Goal: Task Accomplishment & Management: Use online tool/utility

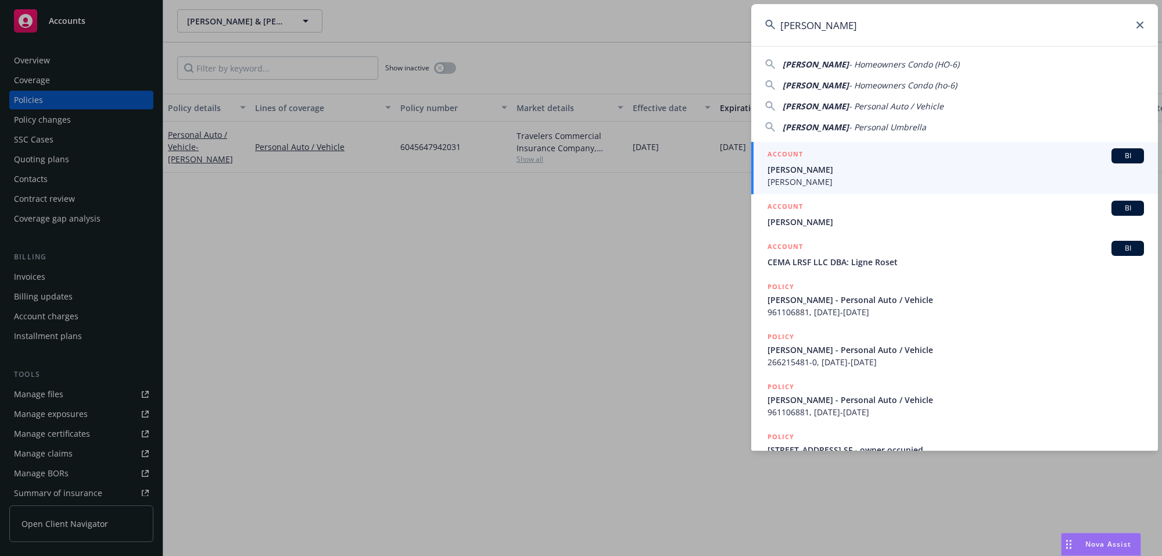
type input "[PERSON_NAME]"
click at [794, 175] on span "Claudine Musarra" at bounding box center [956, 181] width 377 height 12
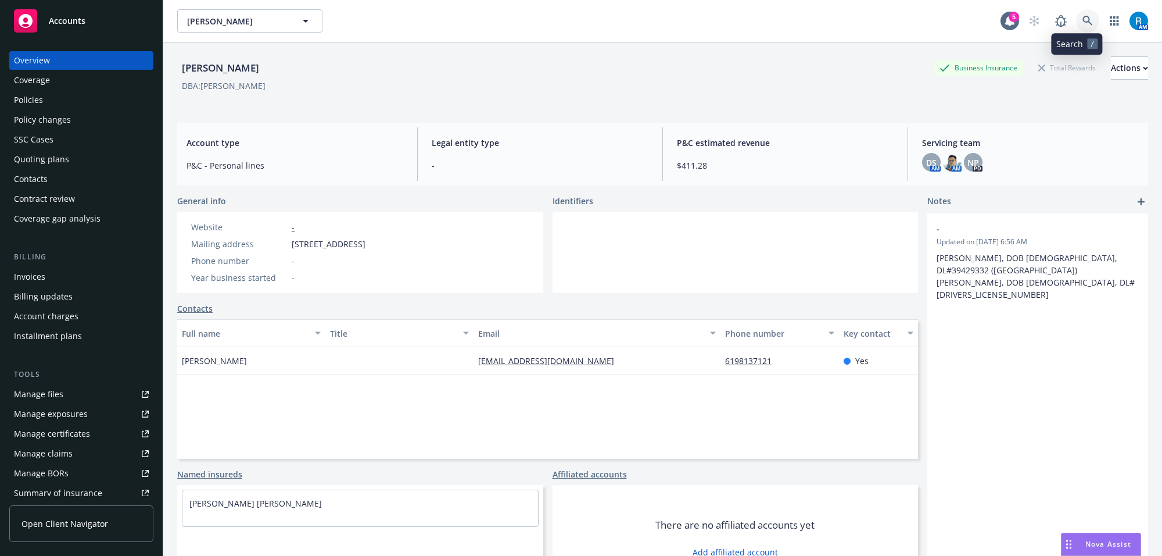
click at [1088, 16] on link at bounding box center [1087, 20] width 23 height 23
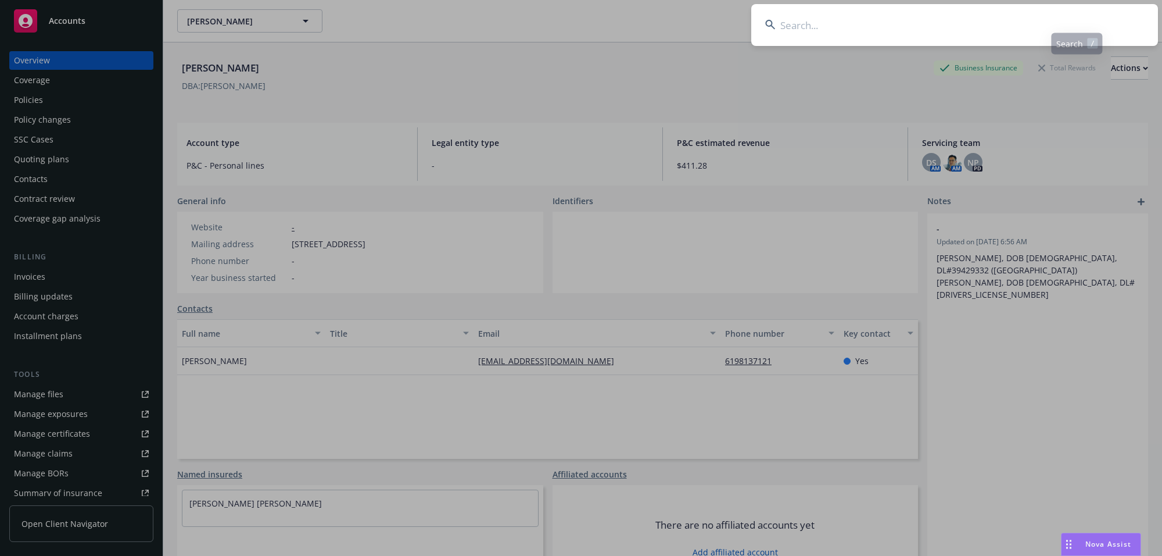
type input "Douglas Arthur"
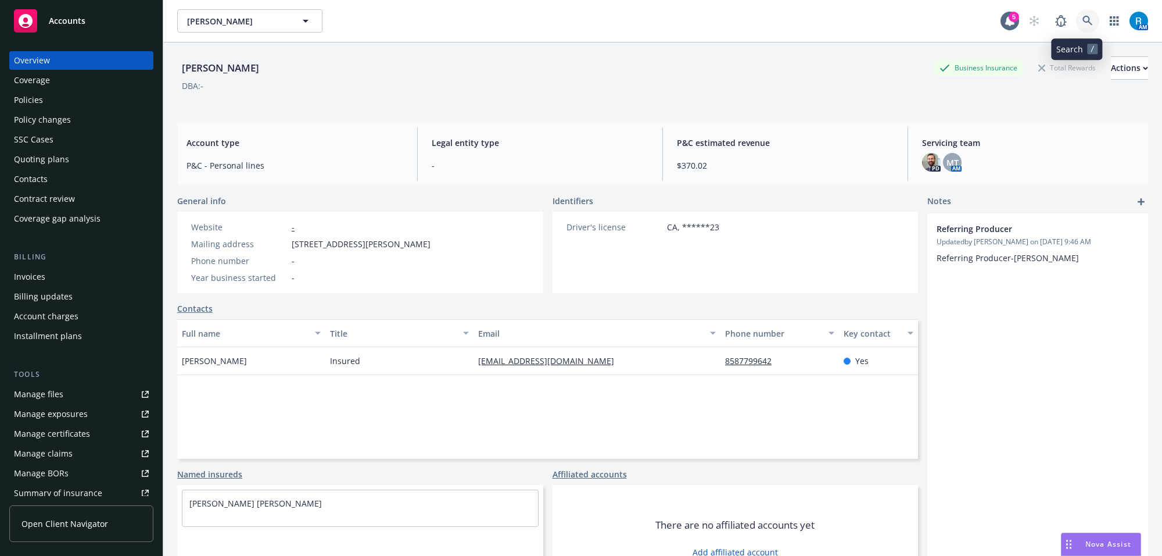
click at [1076, 15] on link at bounding box center [1087, 20] width 23 height 23
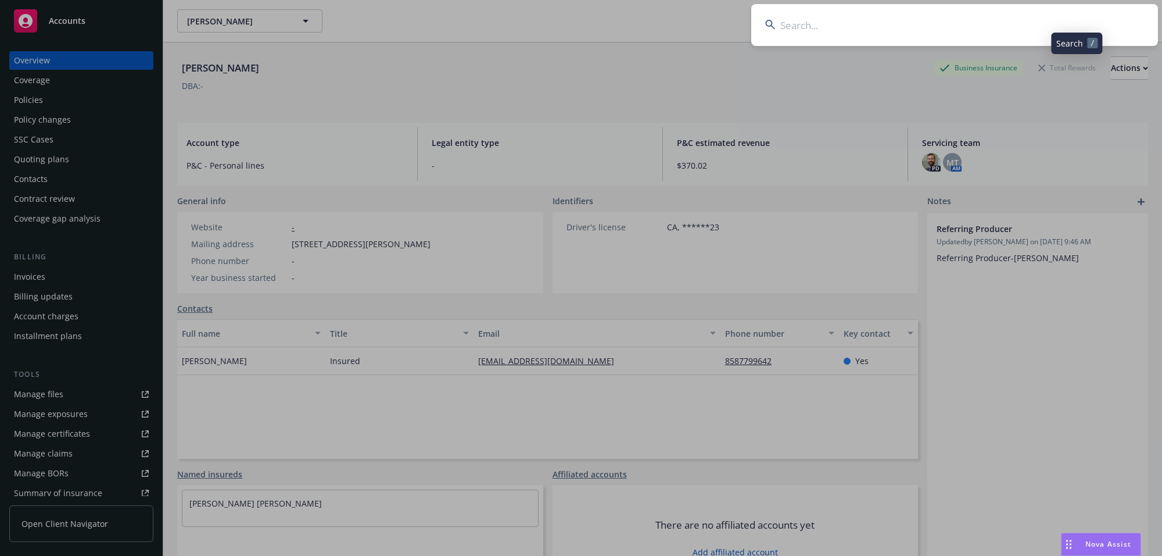
type input "Corum, Chase"
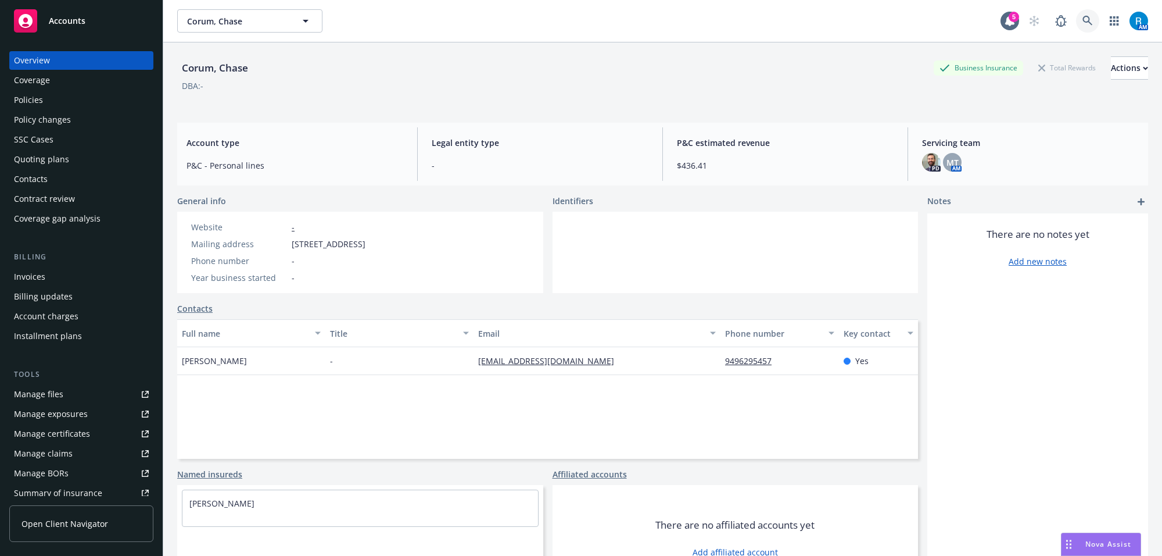
click at [1083, 18] on icon at bounding box center [1088, 21] width 10 height 10
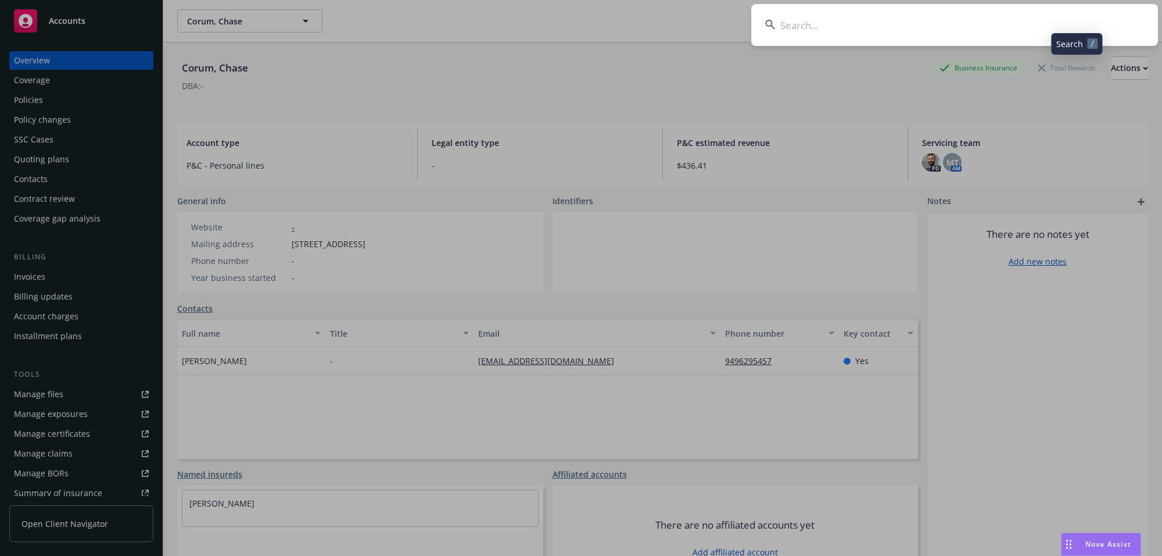
type input "Austin Hoeg"
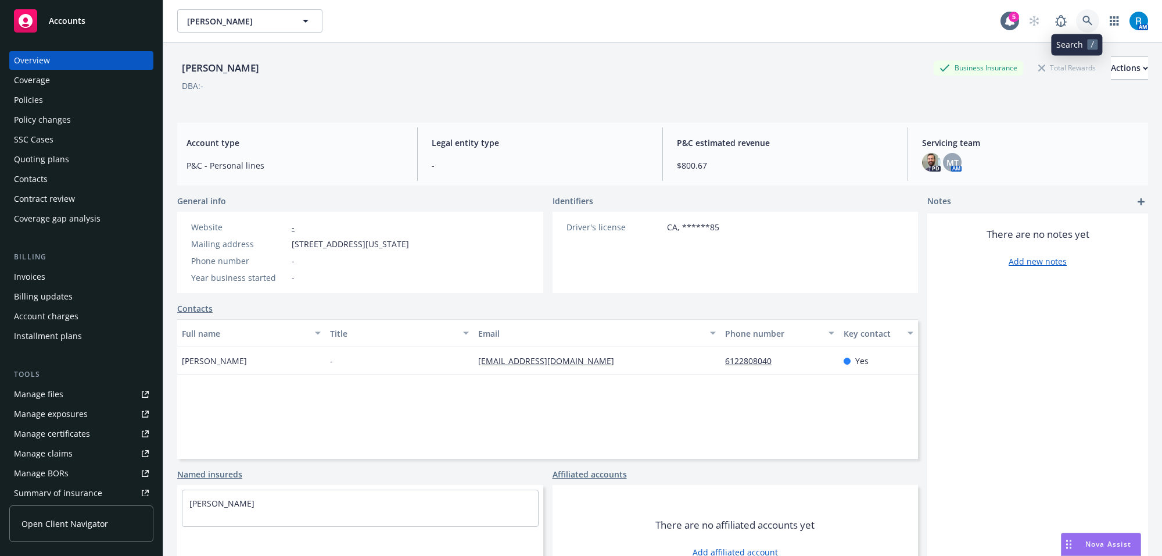
click at [1083, 16] on icon at bounding box center [1088, 21] width 10 height 10
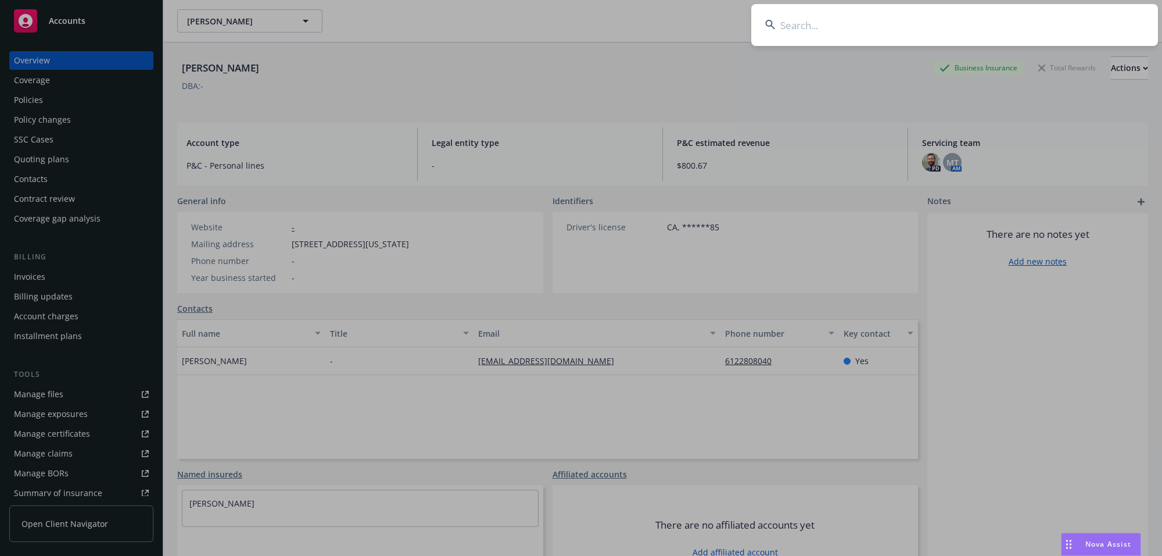
type input "Prakash & Pushpa Kabre"
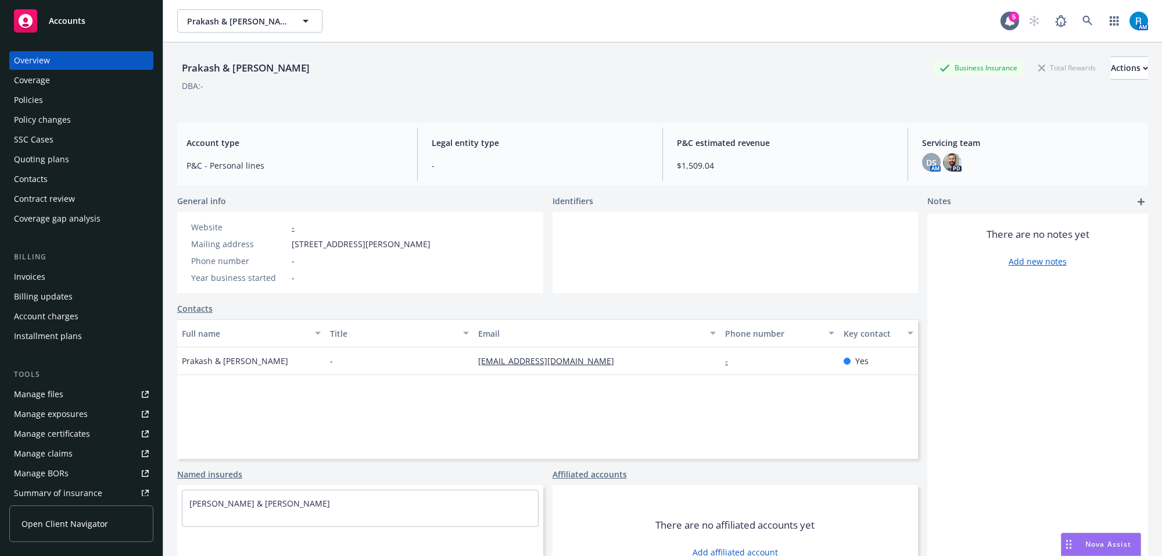
click at [27, 105] on div "Policies" at bounding box center [28, 100] width 29 height 19
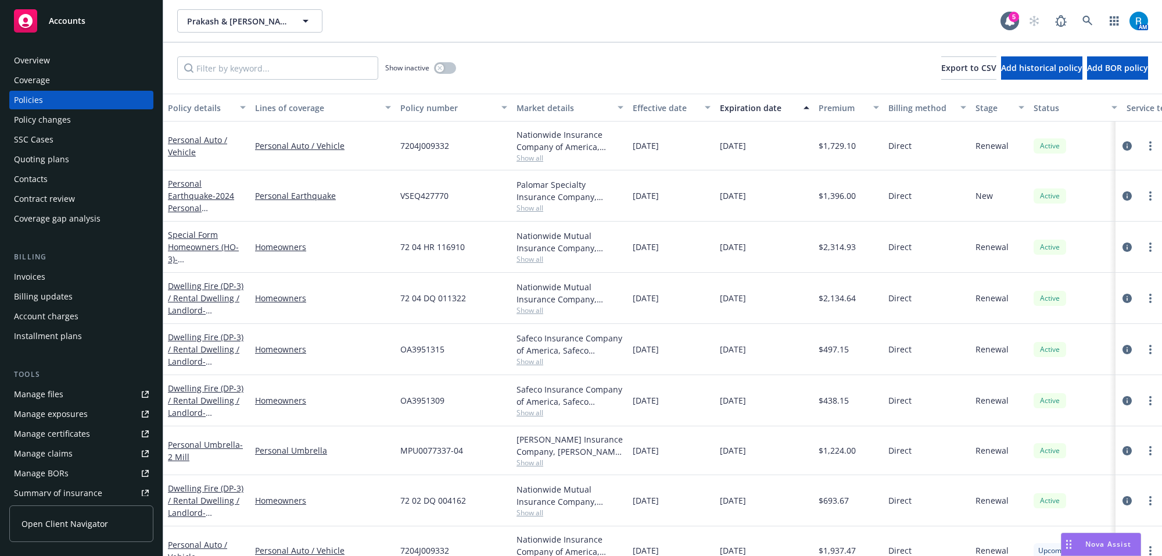
click at [419, 353] on span "OA3951315" at bounding box center [422, 349] width 44 height 12
copy span "OA3951315"
click at [1080, 21] on link at bounding box center [1087, 20] width 23 height 23
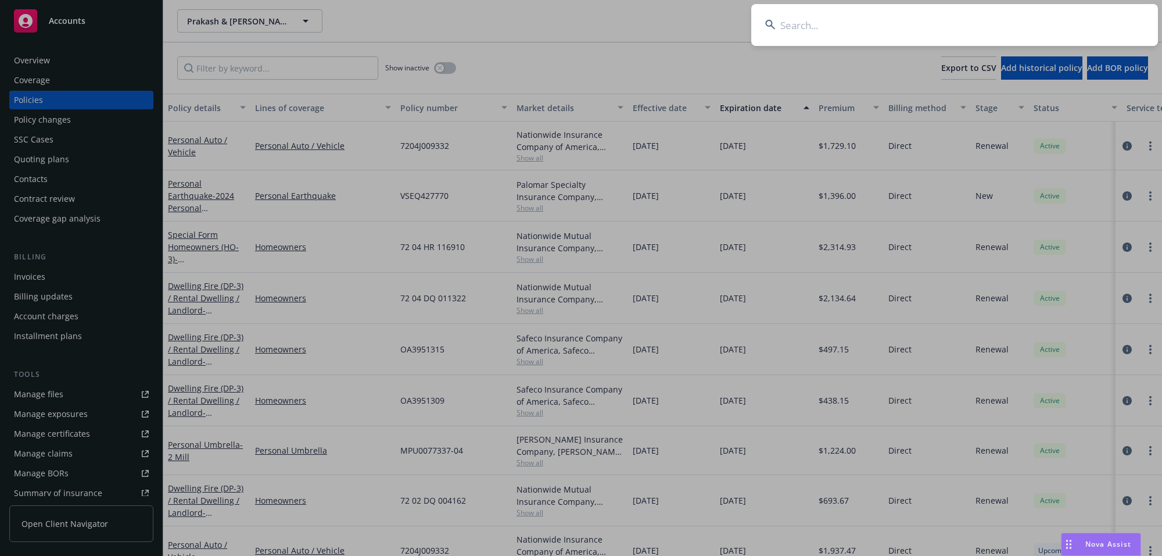
type input "Marek, Robert L & Barbara"
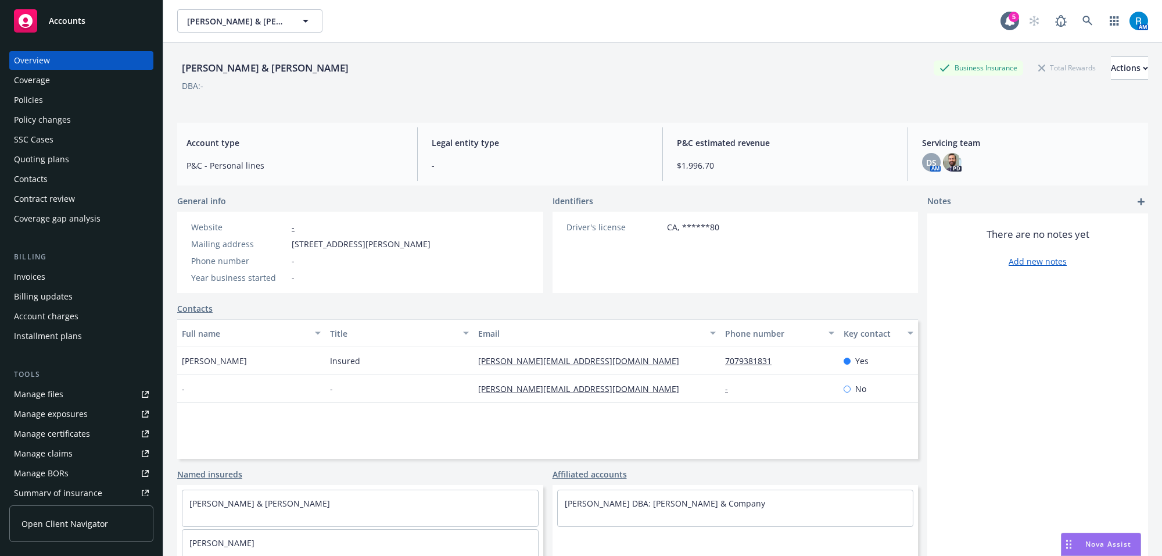
click at [77, 106] on div "Policies" at bounding box center [81, 100] width 135 height 19
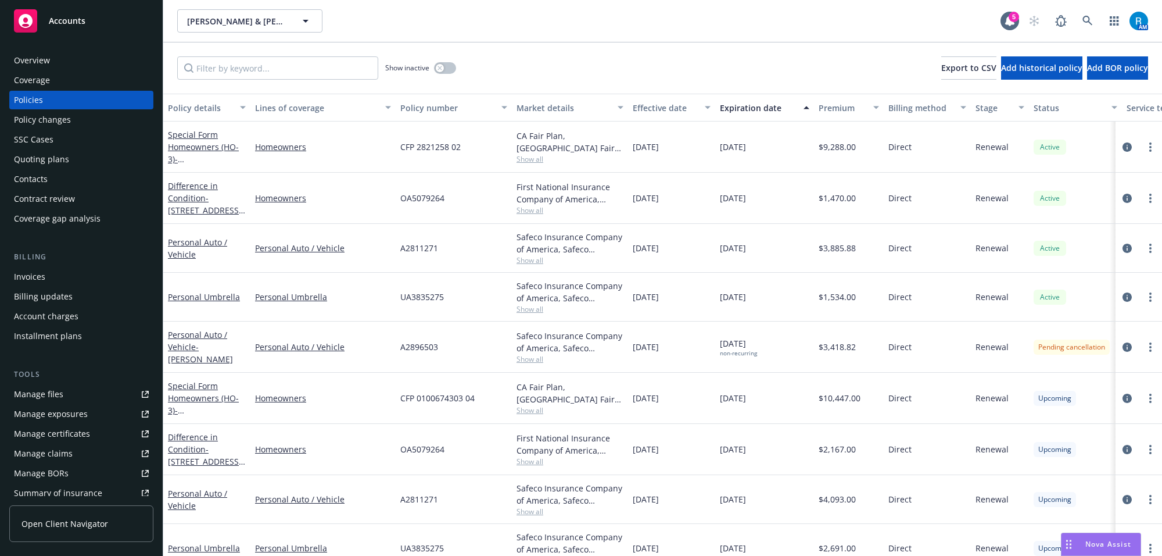
scroll to position [29, 0]
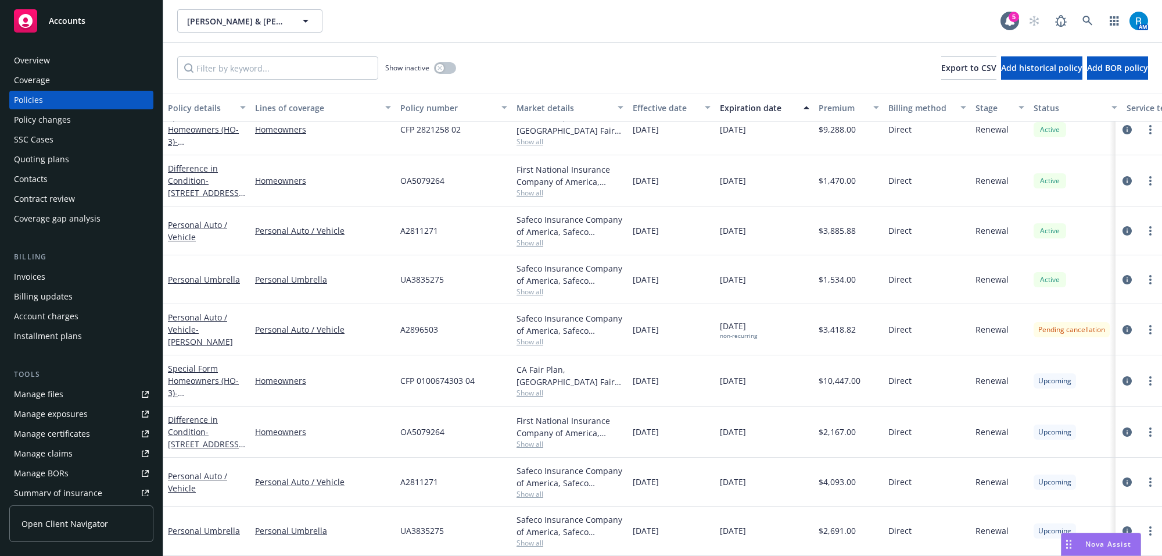
click at [417, 323] on span "A2896503" at bounding box center [419, 329] width 38 height 12
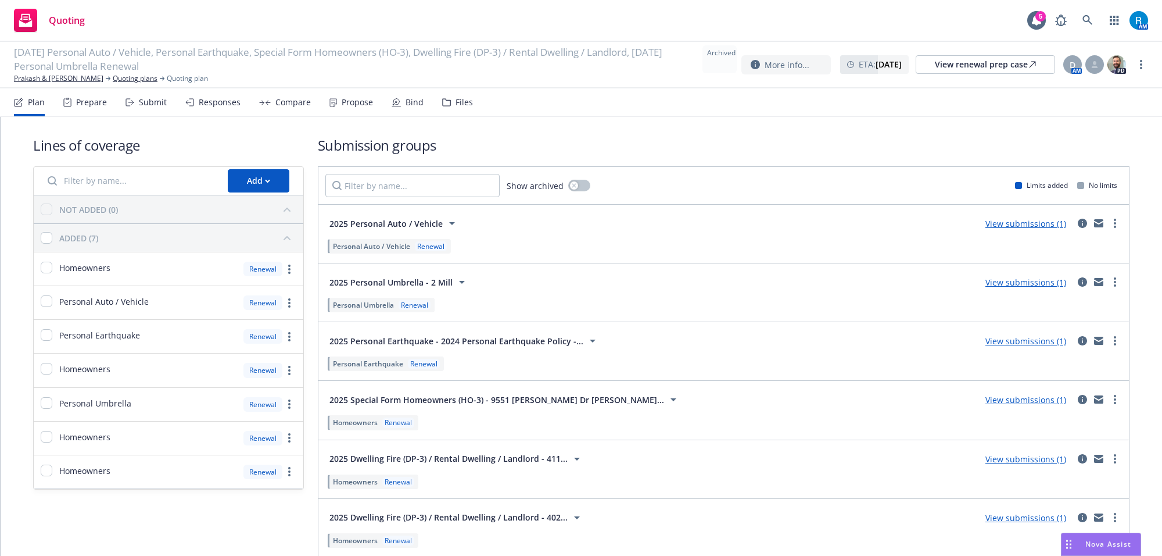
click at [396, 282] on span "2025 Personal Umbrella - 2 Mill" at bounding box center [390, 282] width 123 height 12
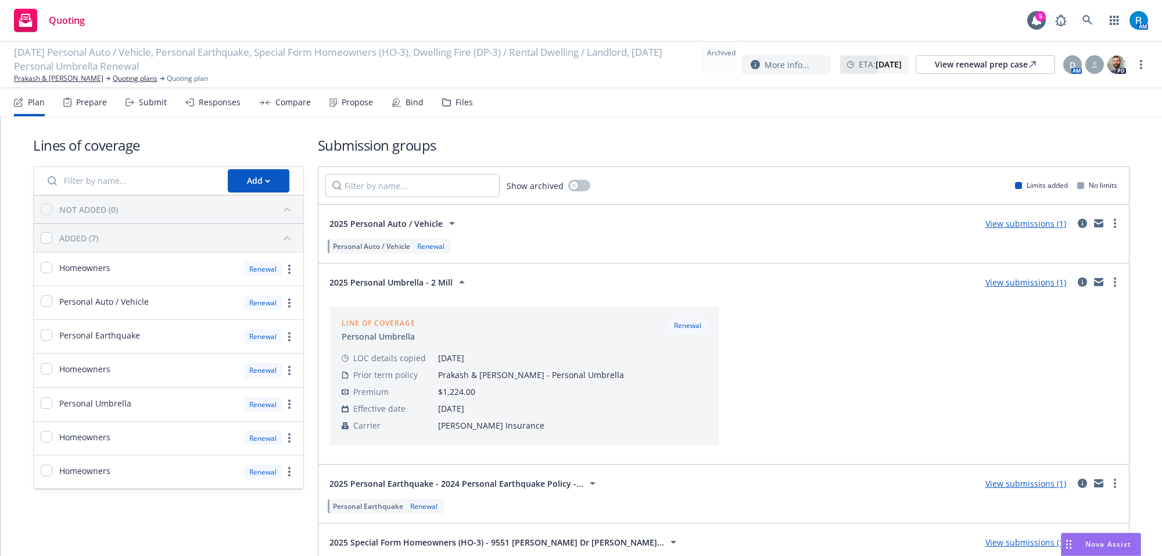
click at [396, 282] on span "2025 Personal Umbrella - 2 Mill" at bounding box center [390, 282] width 123 height 12
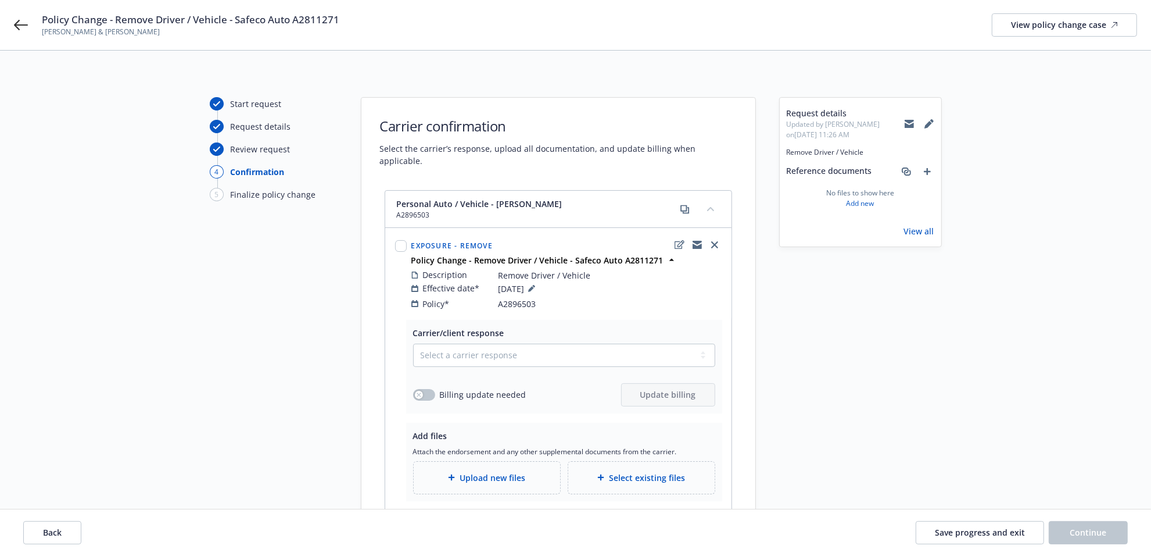
click at [515, 298] on span "A2896503" at bounding box center [518, 304] width 38 height 12
copy span "A2896503"
